Goal: Transaction & Acquisition: Purchase product/service

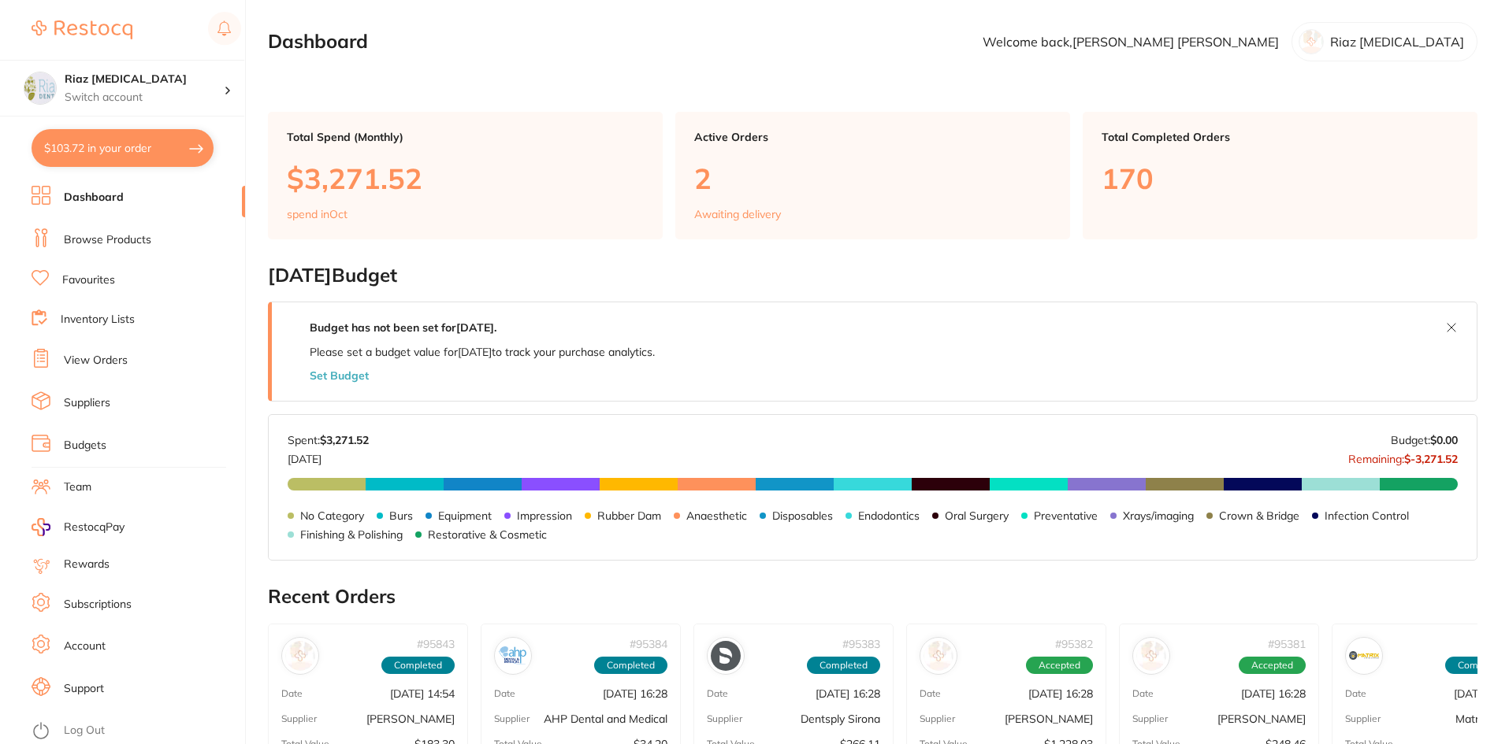
click at [108, 234] on link "Browse Products" at bounding box center [107, 240] width 87 height 16
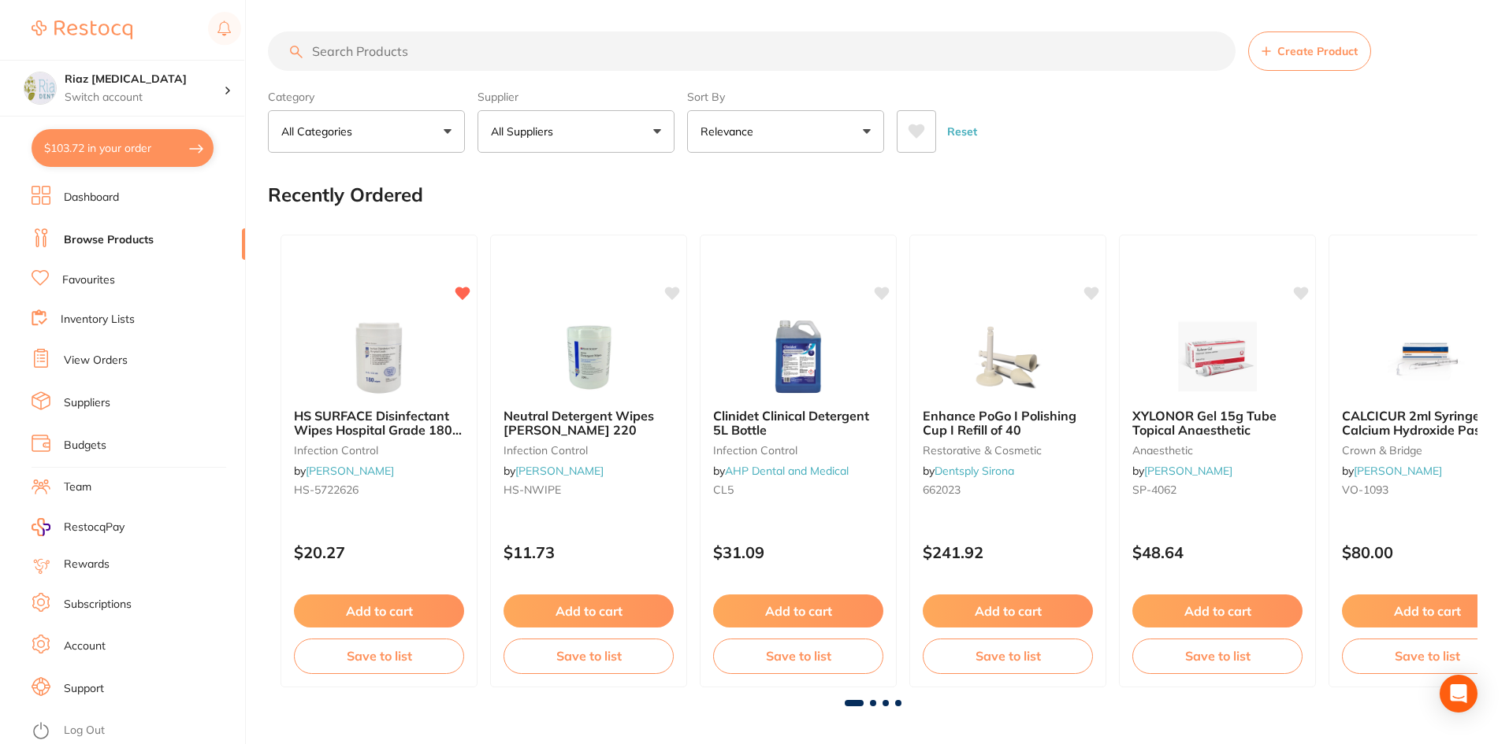
click at [391, 52] on input "search" at bounding box center [751, 51] width 967 height 39
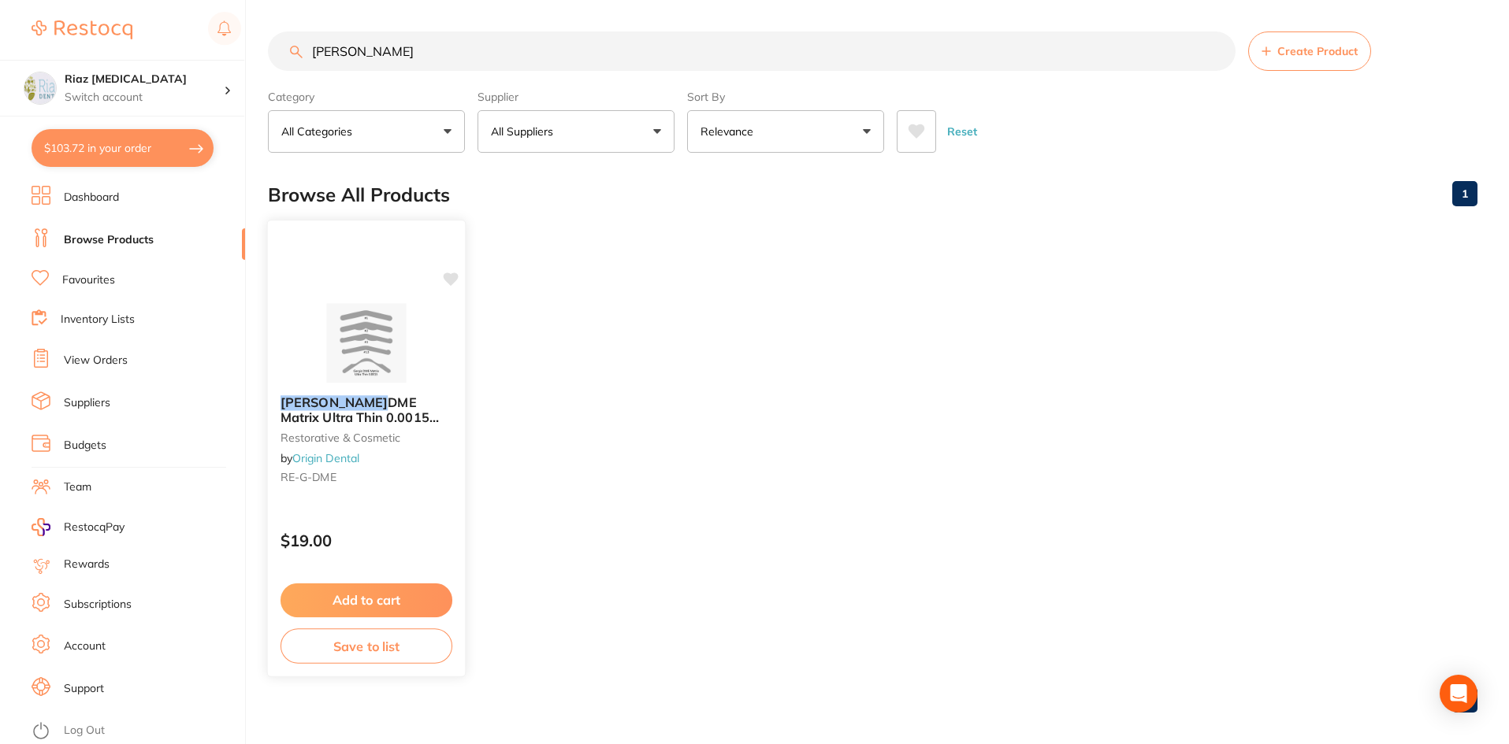
type input "[PERSON_NAME]"
click at [366, 337] on img at bounding box center [365, 343] width 103 height 80
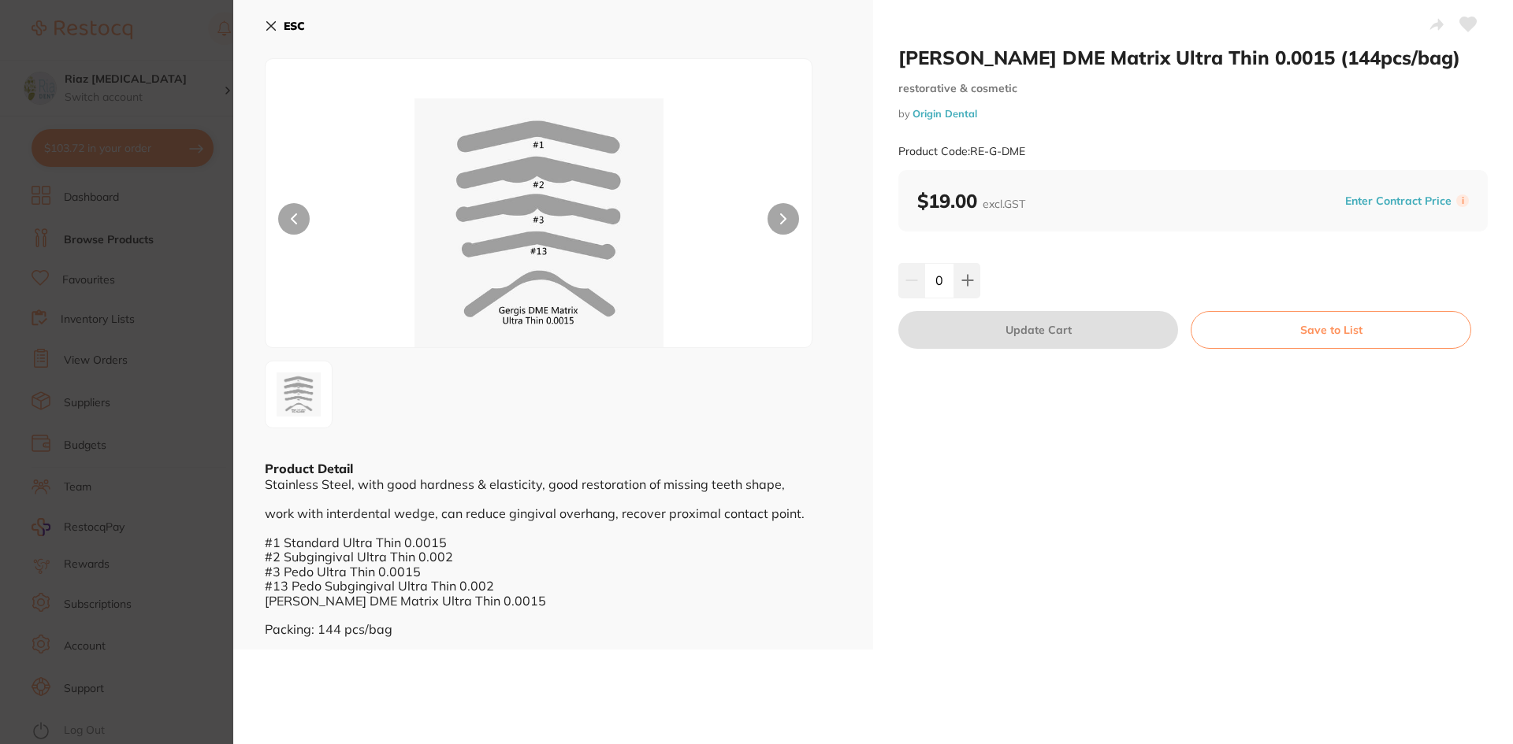
click at [269, 26] on icon at bounding box center [271, 26] width 13 height 13
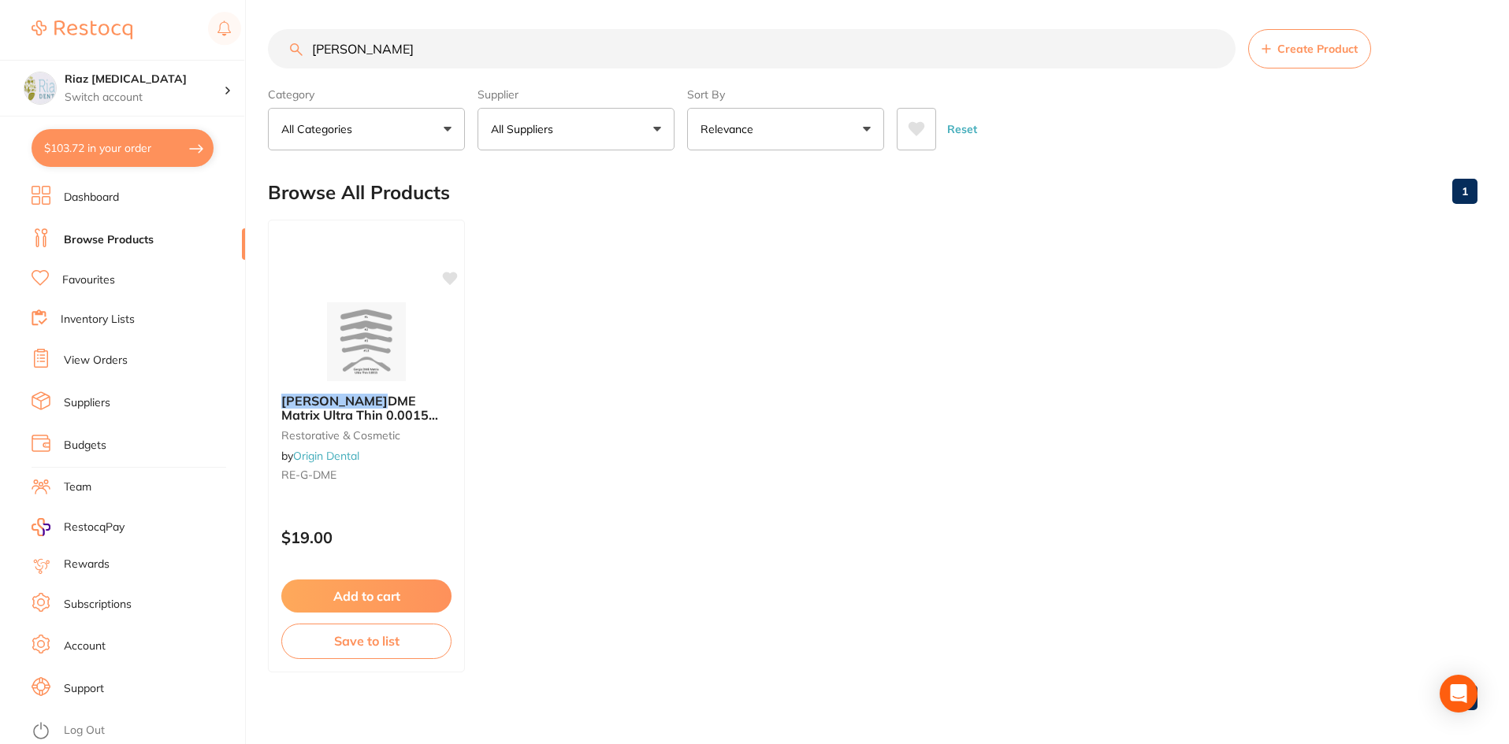
drag, startPoint x: 377, startPoint y: 50, endPoint x: 405, endPoint y: 55, distance: 28.8
click at [405, 55] on input "[PERSON_NAME]" at bounding box center [751, 48] width 967 height 39
click at [381, 335] on img at bounding box center [365, 341] width 103 height 80
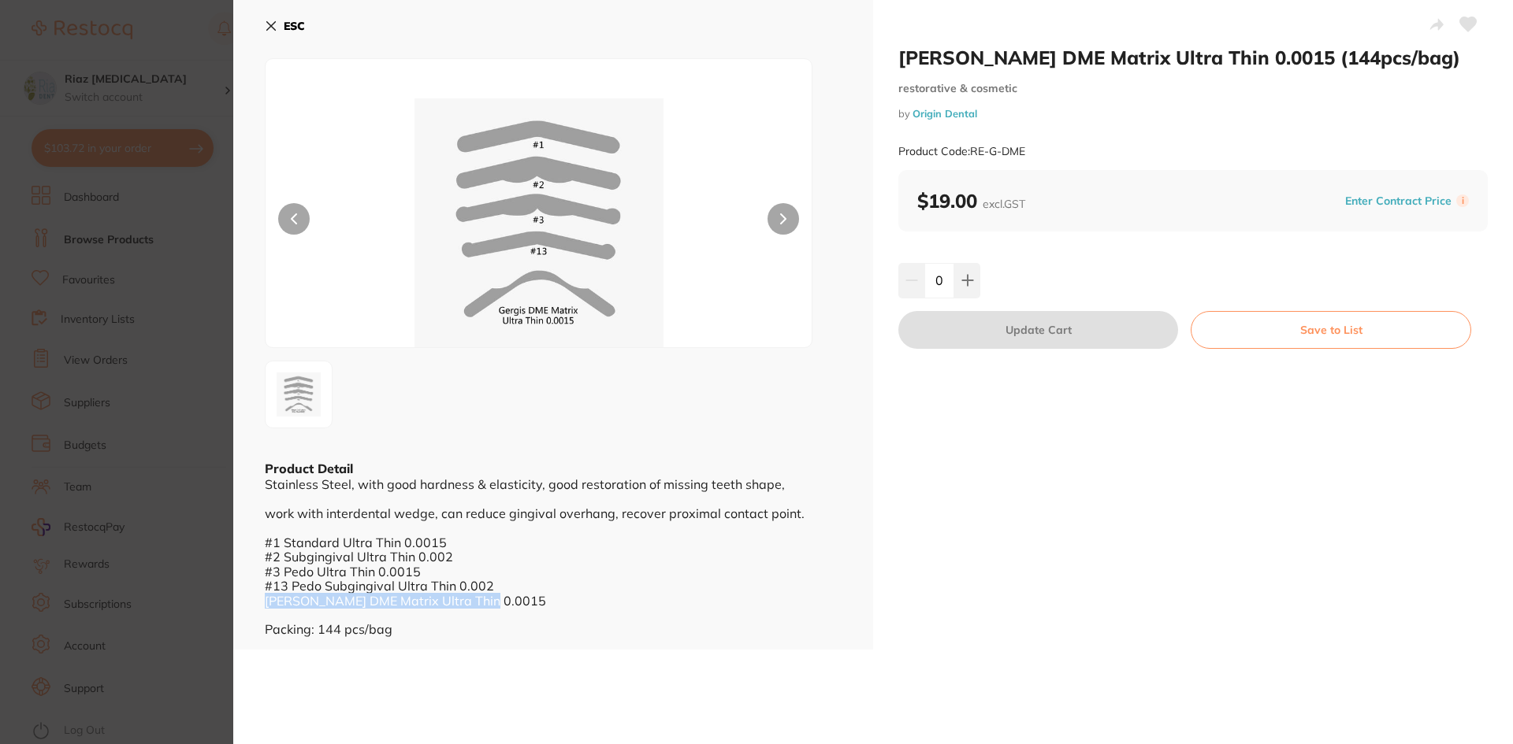
drag, startPoint x: 485, startPoint y: 600, endPoint x: 268, endPoint y: 603, distance: 217.4
click at [268, 603] on div "Stainless Steel, with good hardness & elasticity, good restoration of missing t…" at bounding box center [553, 556] width 577 height 159
click at [965, 290] on button at bounding box center [967, 280] width 26 height 35
type input "1"
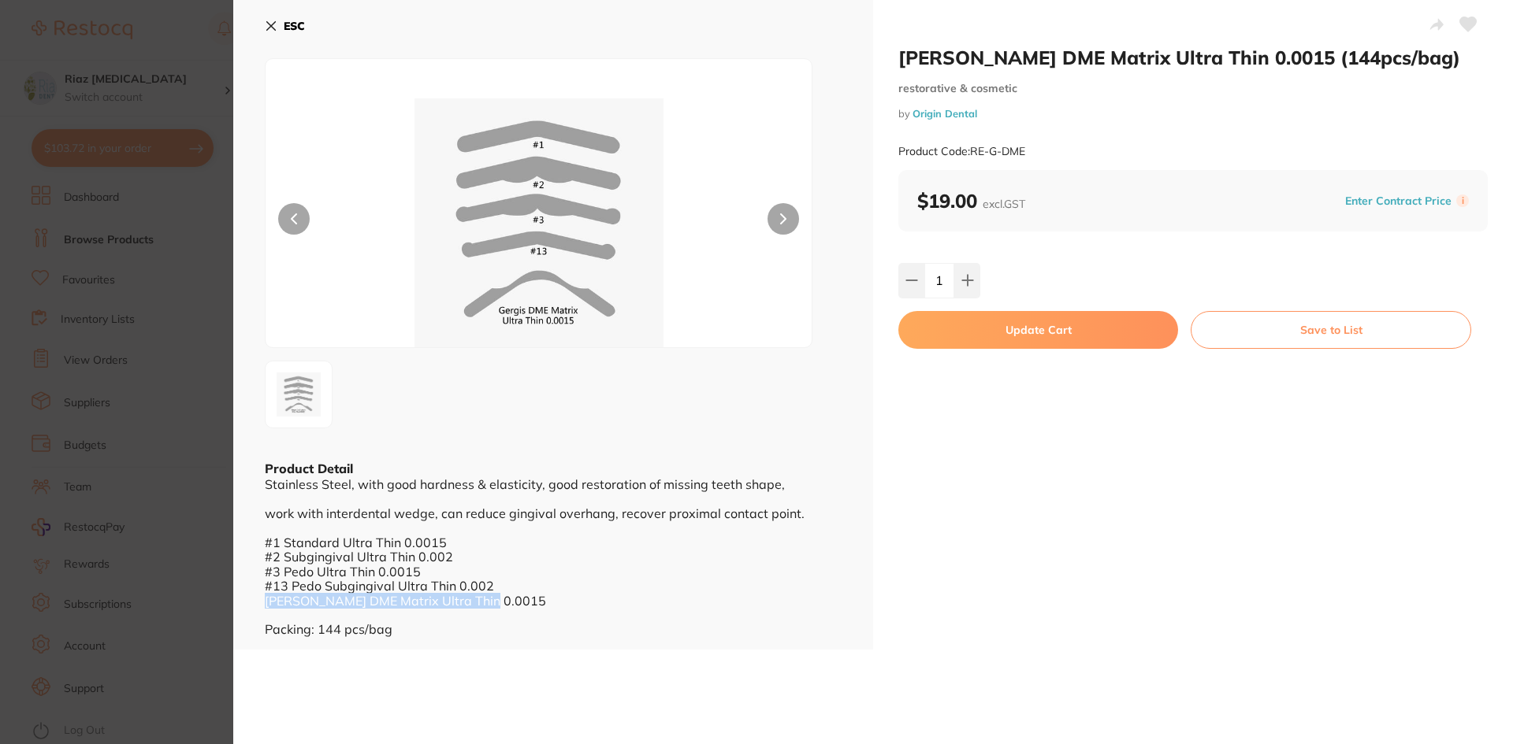
click at [1008, 329] on button "Update Cart" at bounding box center [1038, 330] width 280 height 38
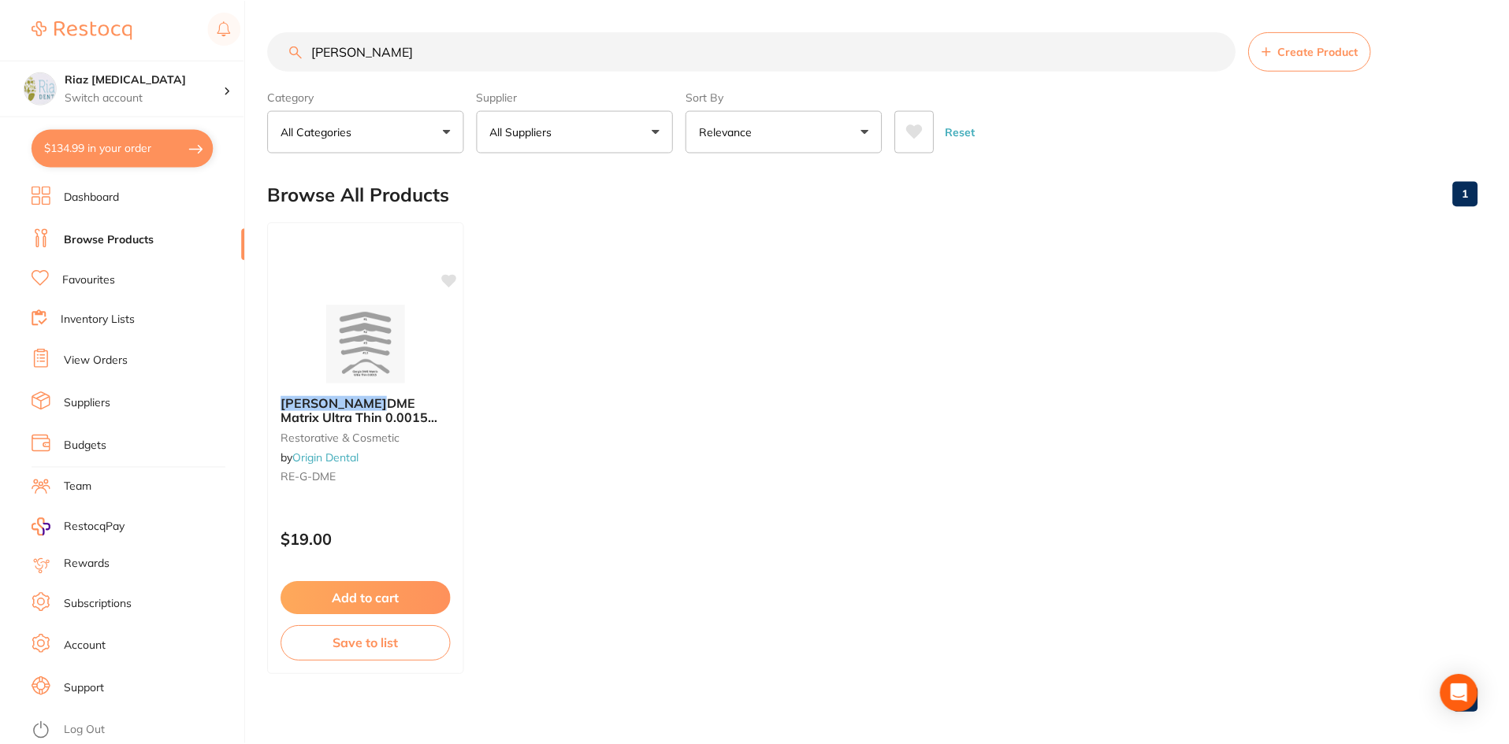
scroll to position [2, 0]
click at [388, 48] on input "[PERSON_NAME]" at bounding box center [751, 48] width 967 height 39
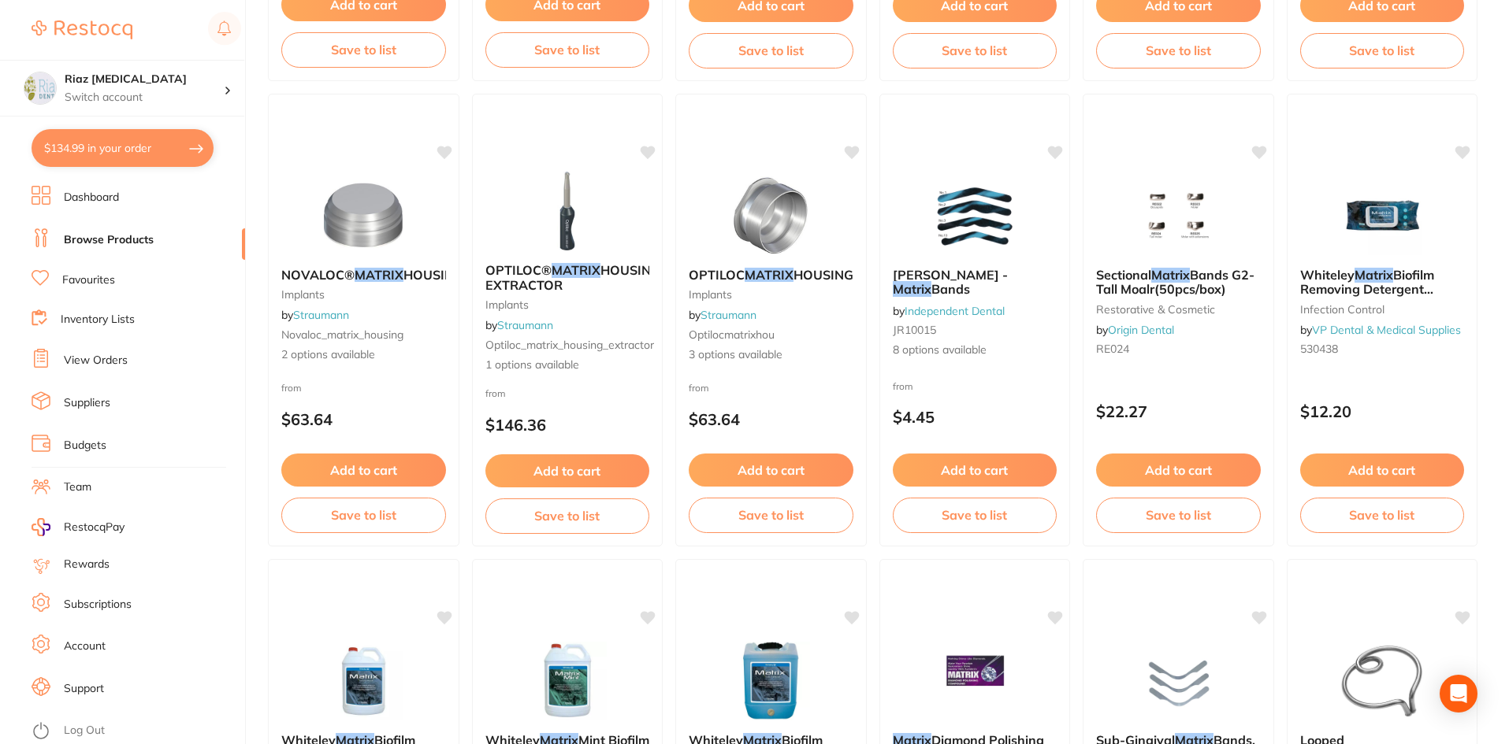
scroll to position [3624, 0]
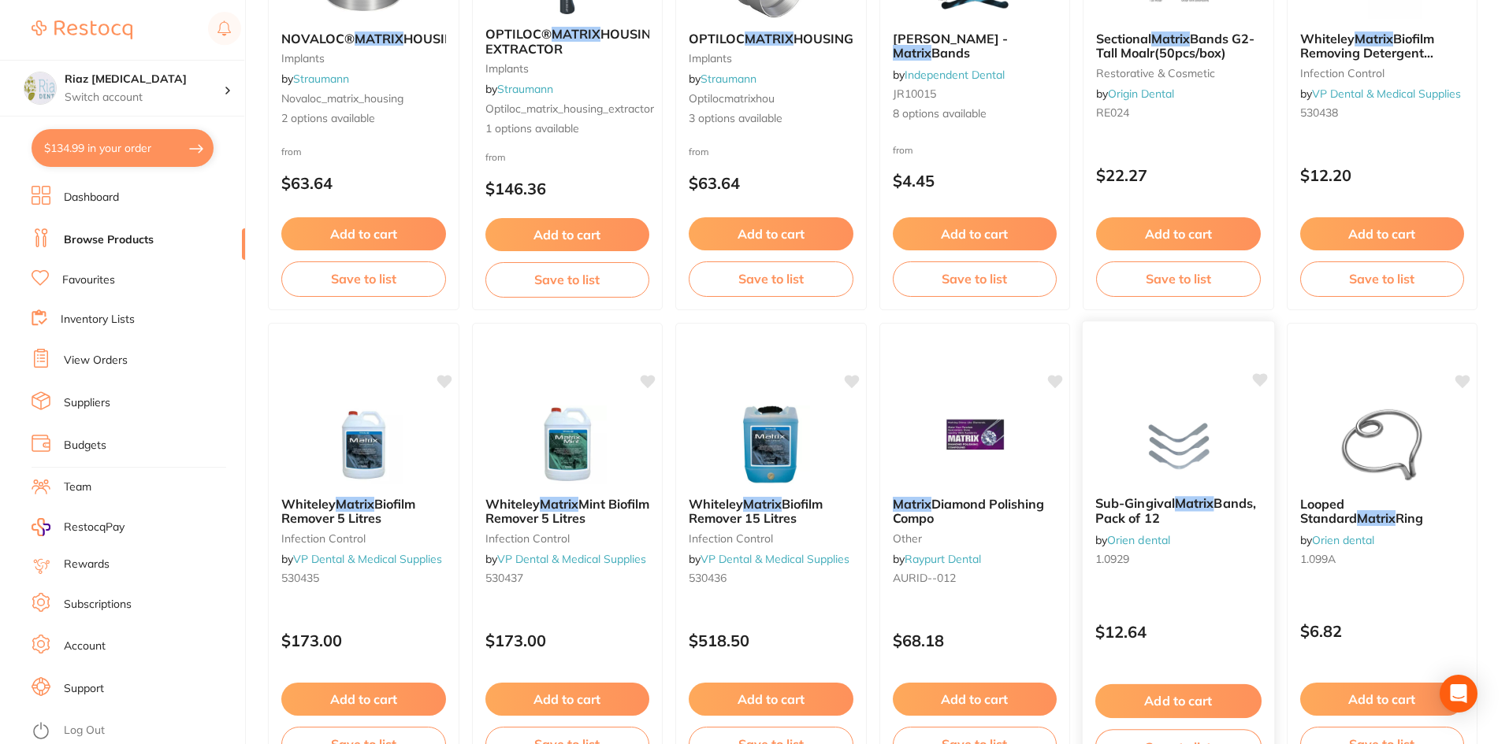
type input "[PERSON_NAME] matrix"
click at [1188, 443] on img at bounding box center [1178, 444] width 103 height 80
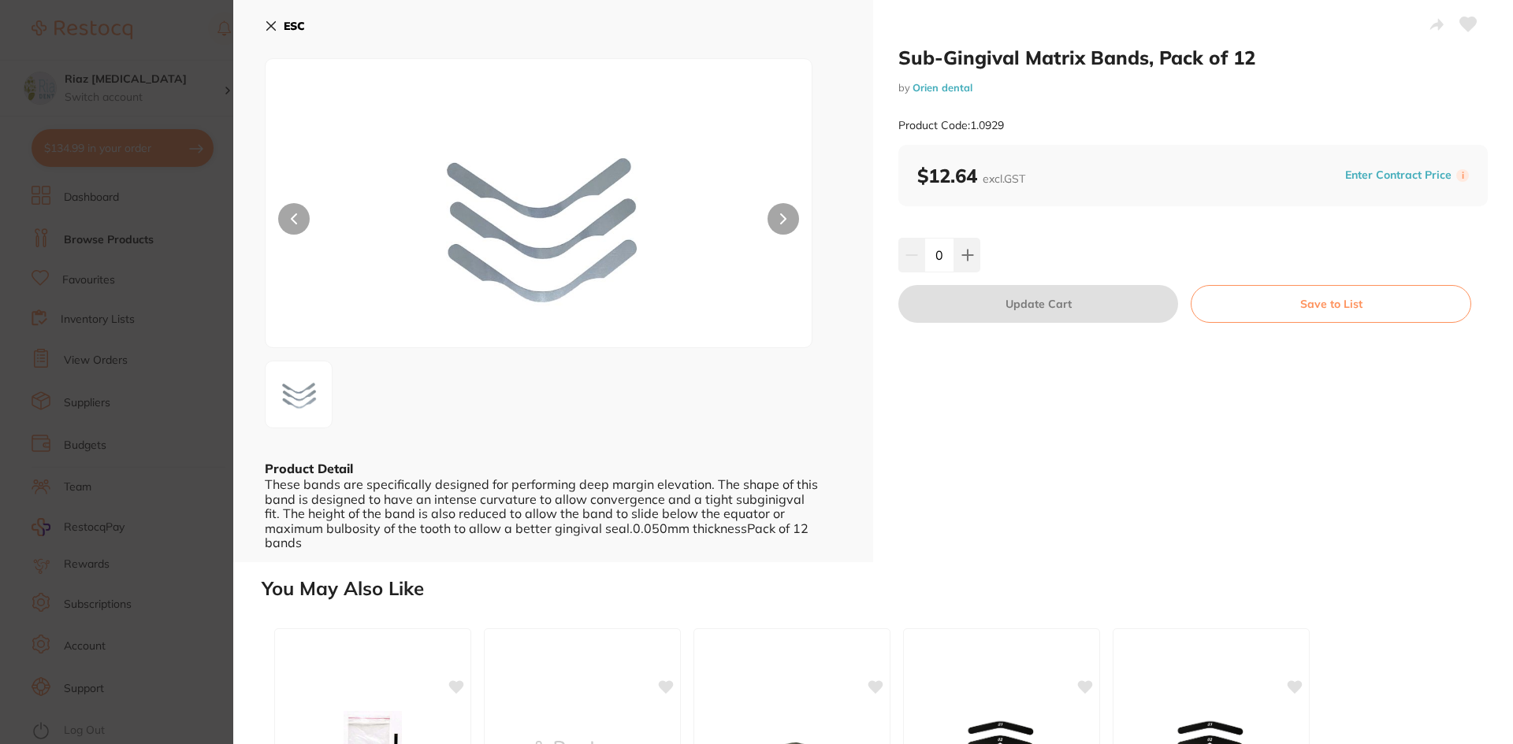
click at [273, 29] on icon at bounding box center [271, 26] width 9 height 9
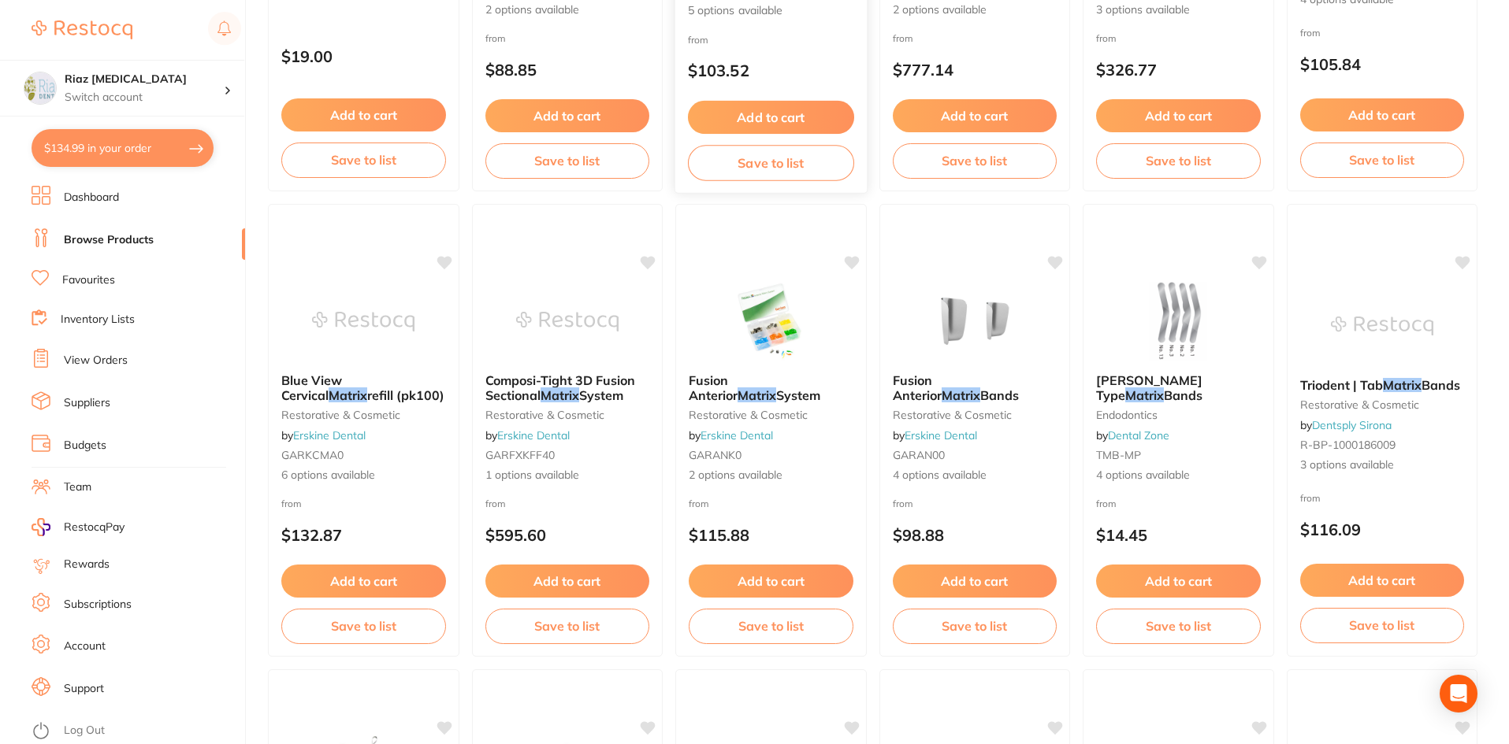
scroll to position [192, 0]
